Goal: Information Seeking & Learning: Find specific page/section

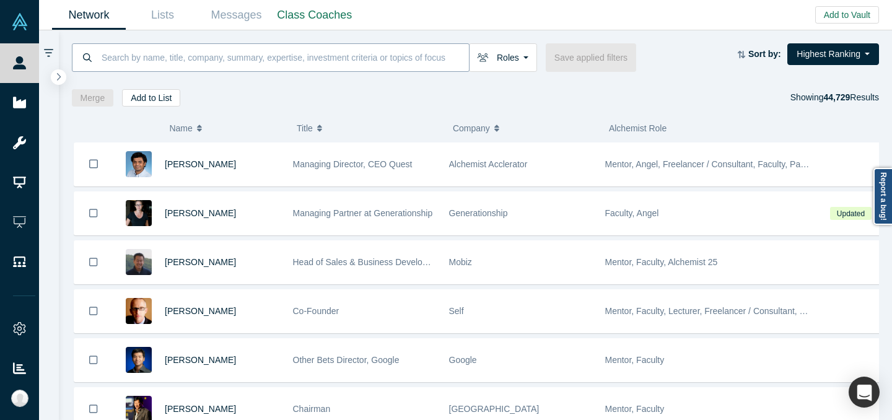
click at [244, 50] on input at bounding box center [284, 57] width 369 height 29
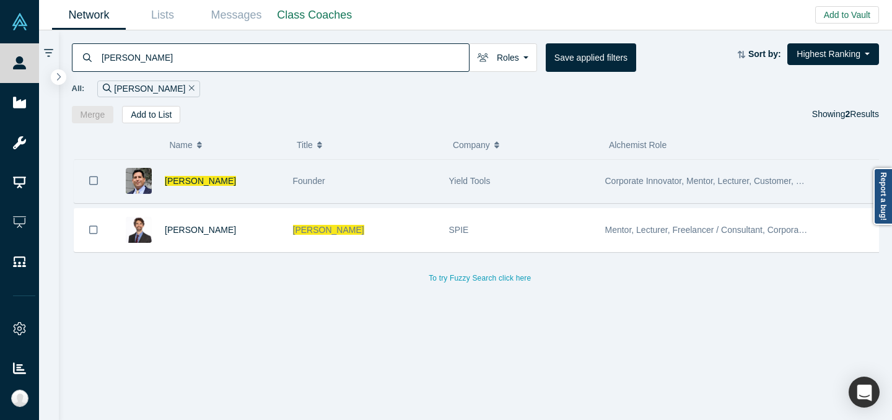
click at [305, 195] on div "Founder" at bounding box center [364, 181] width 143 height 43
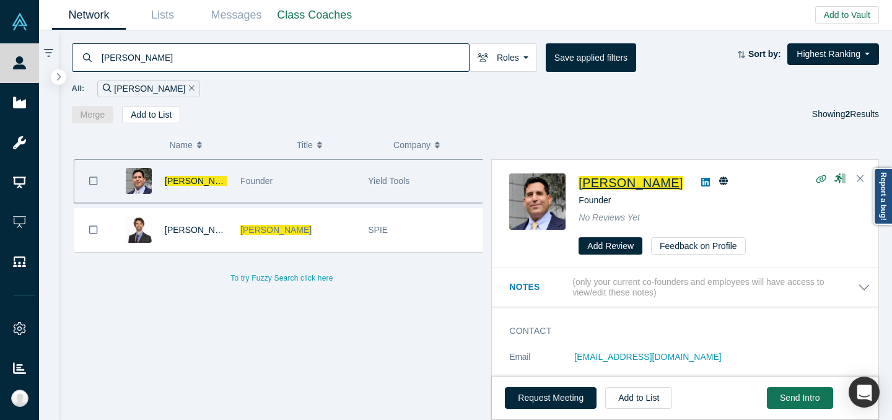
click at [615, 179] on span "Will Schumaker" at bounding box center [631, 183] width 104 height 14
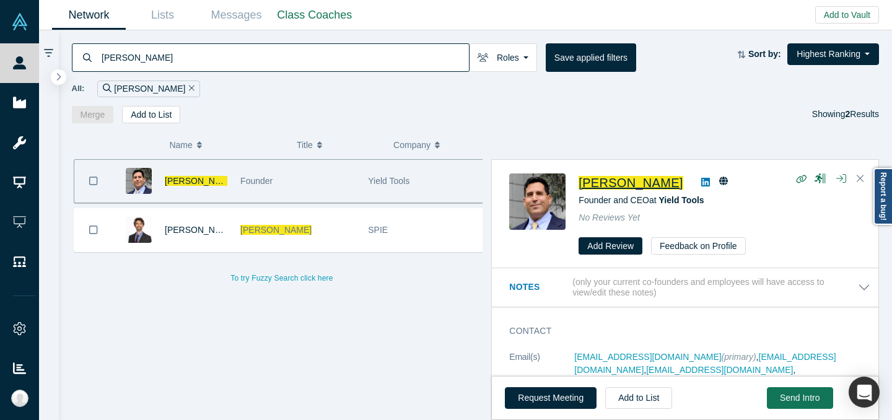
click at [245, 49] on input "will schumaker" at bounding box center [284, 57] width 369 height 29
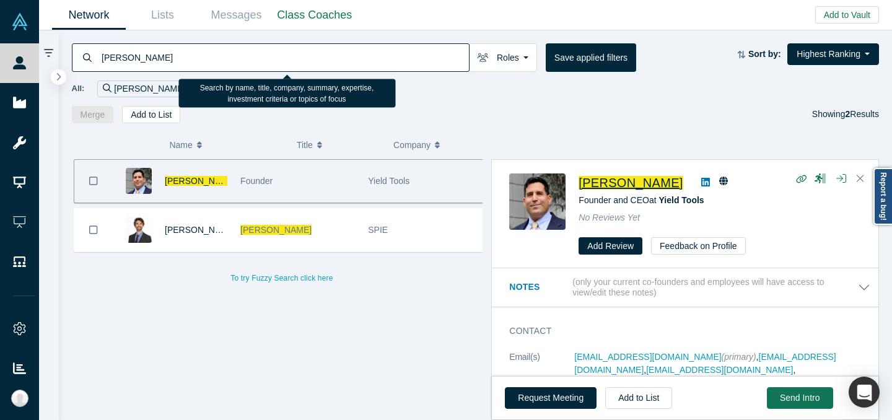
click at [245, 49] on input "will schumaker" at bounding box center [284, 57] width 369 height 29
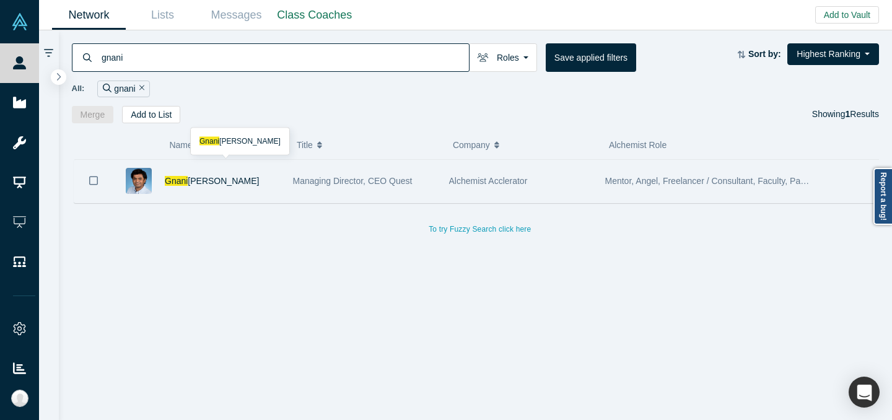
click at [264, 183] on div "Gnani Palanikumar" at bounding box center [222, 181] width 115 height 43
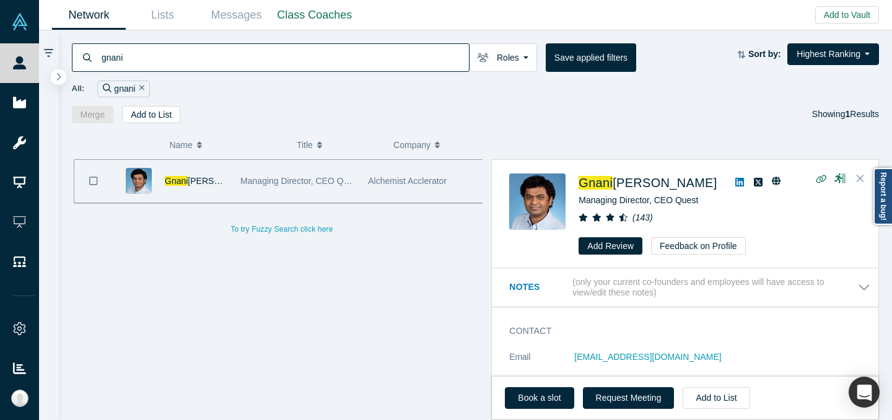
click at [621, 173] on h2 "Gnani Palanikumar" at bounding box center [648, 182] width 138 height 19
click at [624, 180] on span "Palanikumar" at bounding box center [665, 183] width 104 height 14
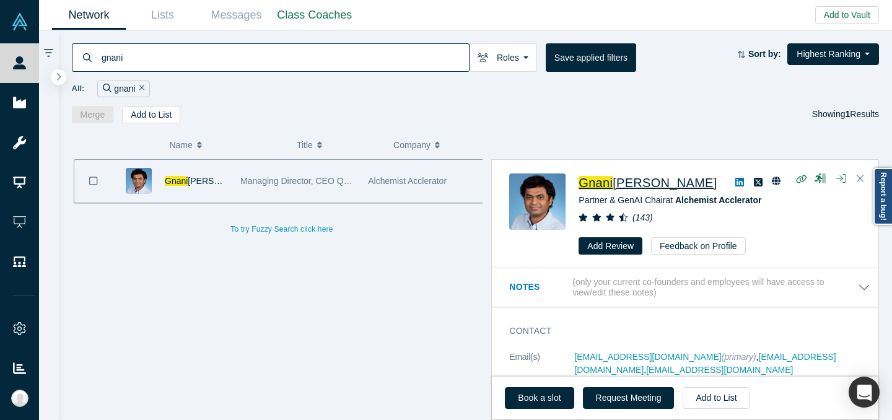
click at [304, 48] on input "gnani" at bounding box center [284, 57] width 369 height 29
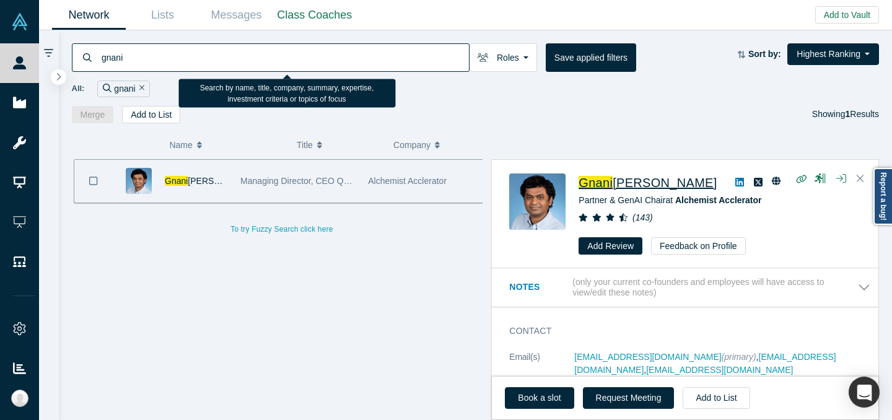
click at [304, 48] on input "gnani" at bounding box center [284, 57] width 369 height 29
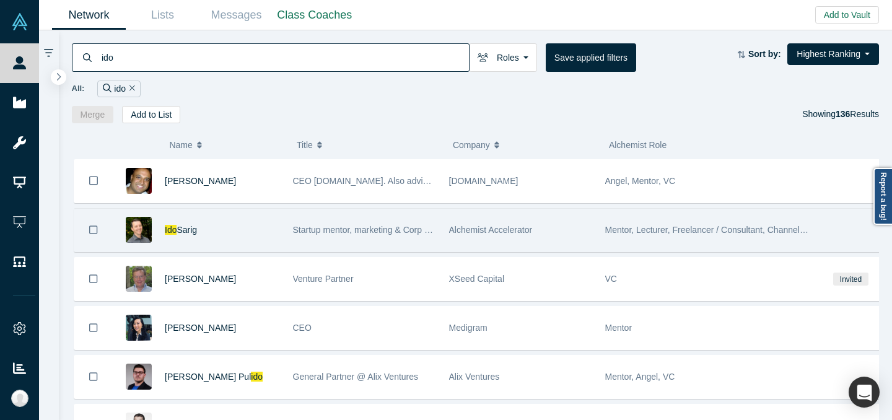
type input "ido"
click at [271, 230] on div "Ido Sarig" at bounding box center [222, 230] width 115 height 43
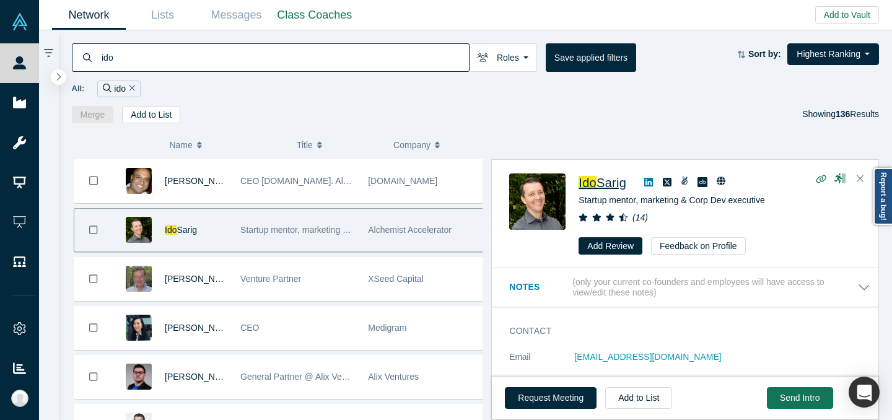
click at [595, 185] on span "Ido" at bounding box center [588, 183] width 18 height 14
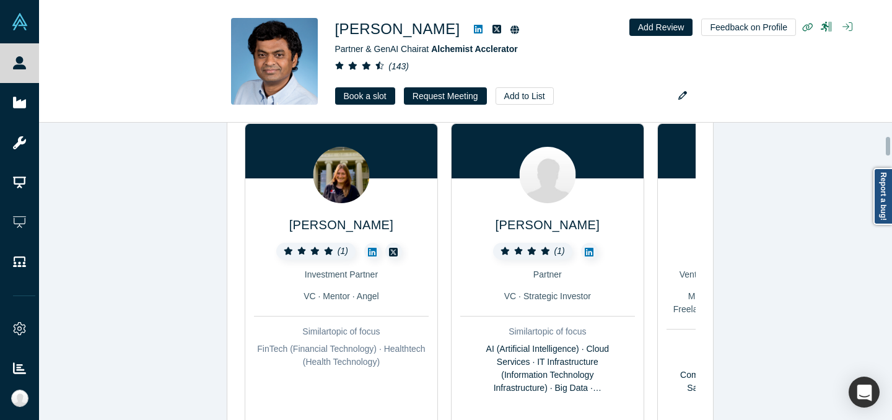
scroll to position [1064, 0]
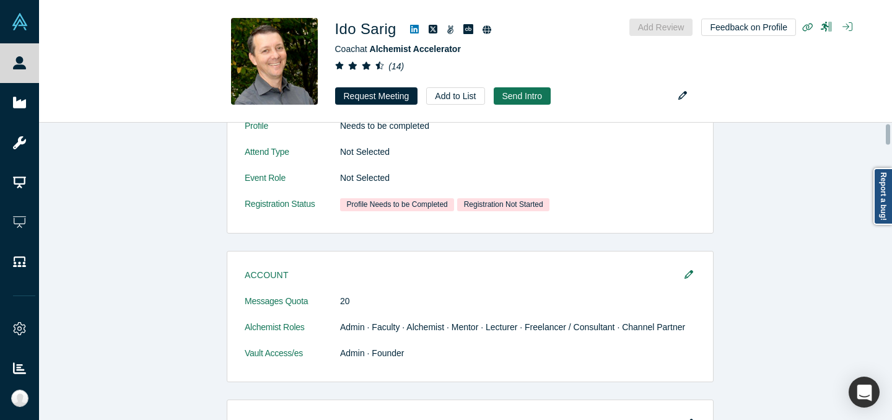
scroll to position [248, 0]
